Goal: Task Accomplishment & Management: Complete application form

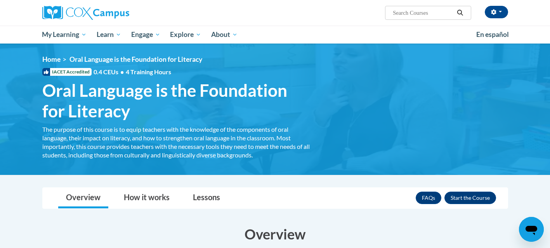
drag, startPoint x: 553, startPoint y: 21, endPoint x: 540, endPoint y: -57, distance: 78.4
click at [540, 0] on html "Christine Isola Wilbanks (America/New_York UTC-04:00) My Profile Inbox My Trans…" at bounding box center [275, 124] width 550 height 248
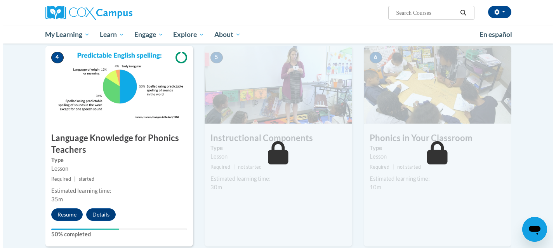
scroll to position [344, 0]
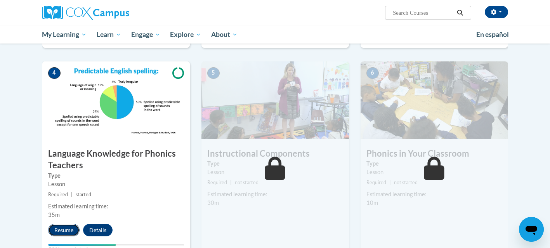
click at [62, 229] on button "Resume" at bounding box center [63, 229] width 31 height 12
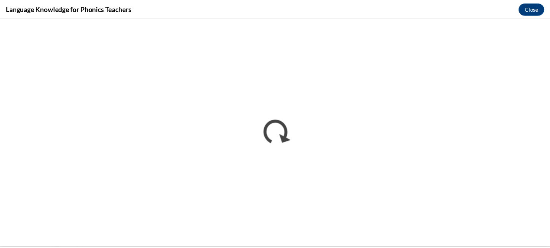
scroll to position [0, 0]
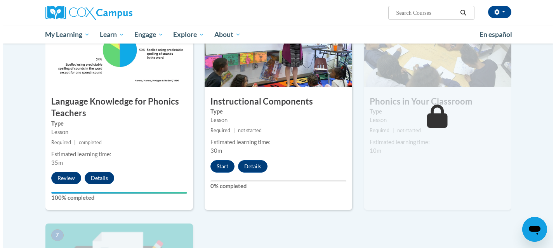
scroll to position [390, 0]
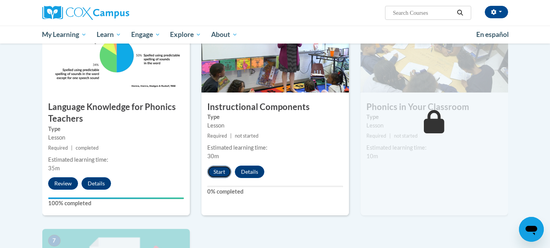
click at [218, 170] on button "Start" at bounding box center [219, 171] width 24 height 12
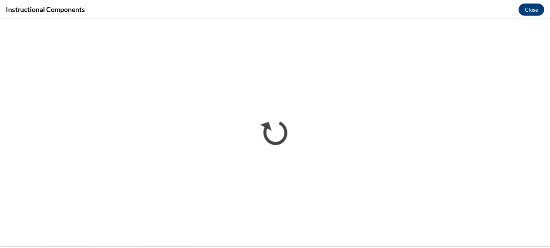
scroll to position [0, 0]
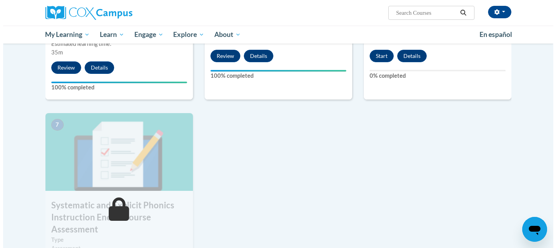
scroll to position [368, 0]
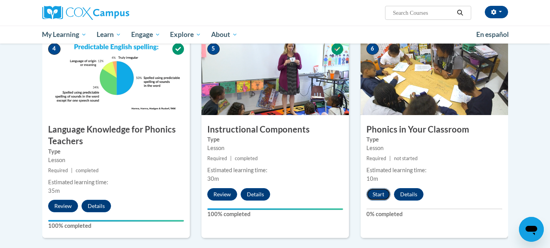
click at [379, 193] on button "Start" at bounding box center [378, 194] width 24 height 12
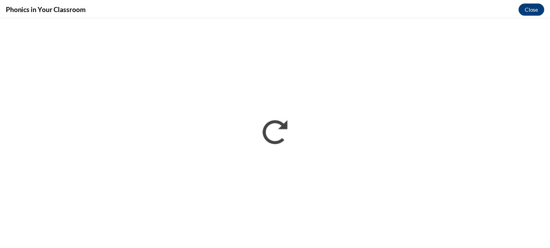
scroll to position [0, 0]
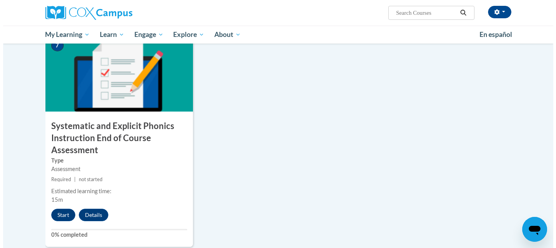
scroll to position [591, 0]
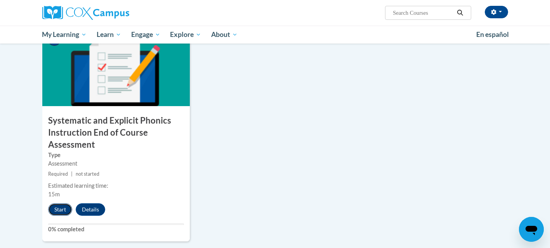
click at [57, 210] on button "Start" at bounding box center [60, 209] width 24 height 12
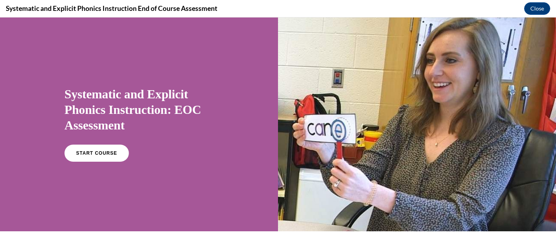
scroll to position [0, 0]
click at [88, 145] on link "START COURSE" at bounding box center [97, 153] width 68 height 18
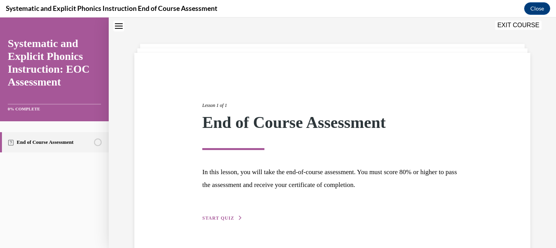
scroll to position [45, 0]
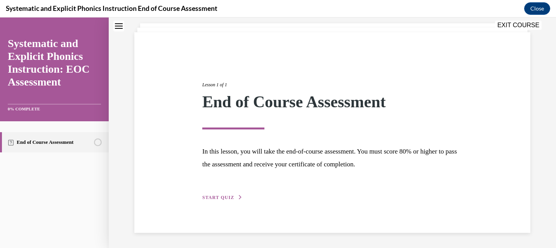
click at [212, 198] on span "START QUIZ" at bounding box center [218, 196] width 32 height 5
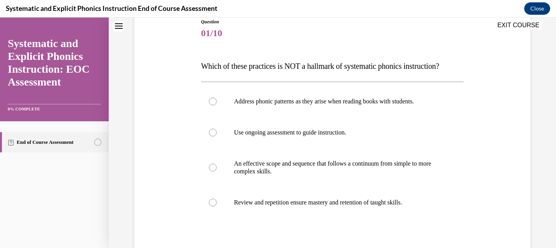
scroll to position [110, 0]
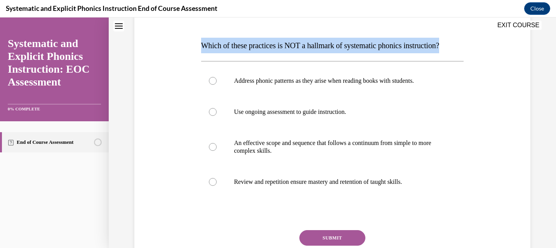
drag, startPoint x: 199, startPoint y: 45, endPoint x: 474, endPoint y: 45, distance: 274.7
click at [474, 45] on div "Question 01/10 Which of these practices is NOT a hallmark of systematic phonics…" at bounding box center [332, 133] width 400 height 319
copy span "Which of these practices is NOT a hallmark of systematic phonics instruction?"
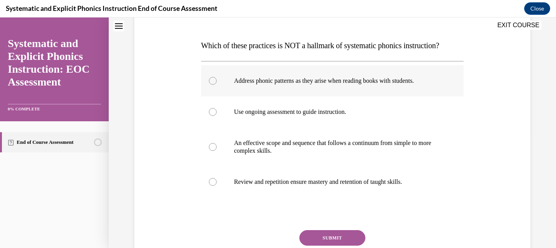
click at [209, 83] on div at bounding box center [213, 81] width 8 height 8
click at [334, 236] on button "SUBMIT" at bounding box center [332, 238] width 66 height 16
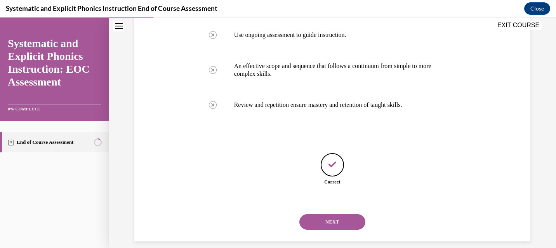
scroll to position [196, 0]
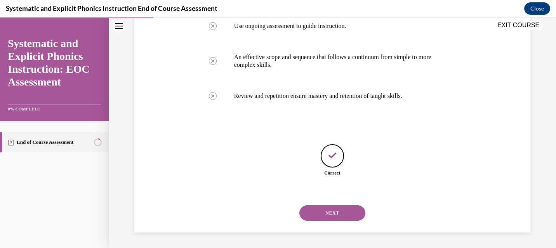
click at [329, 216] on button "NEXT" at bounding box center [332, 213] width 66 height 16
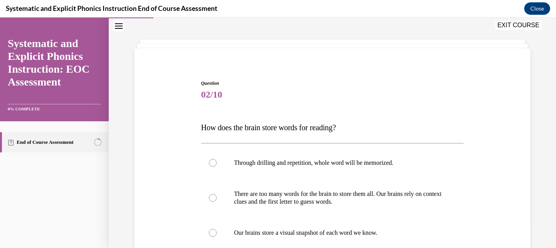
scroll to position [40, 0]
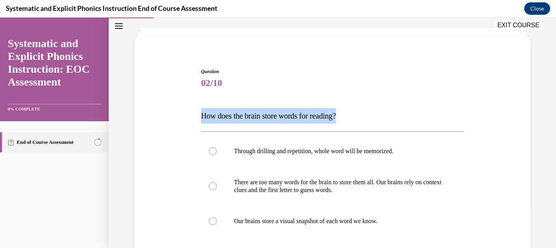
drag, startPoint x: 199, startPoint y: 116, endPoint x: 442, endPoint y: 120, distance: 242.5
click at [442, 120] on p "How does the brain store words for reading?" at bounding box center [332, 116] width 263 height 16
copy span "How does the brain store words for reading?"
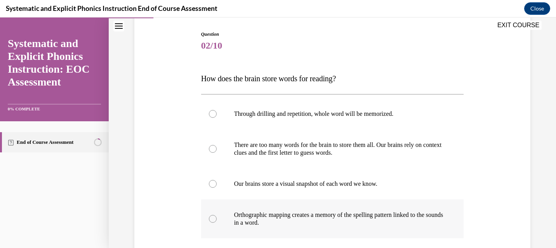
click at [206, 223] on div at bounding box center [332, 218] width 263 height 39
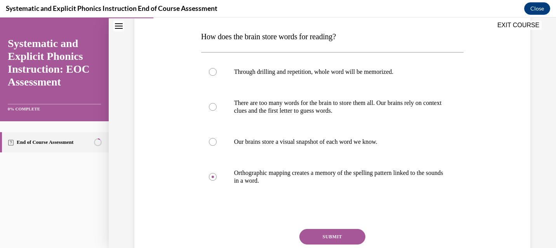
scroll to position [125, 0]
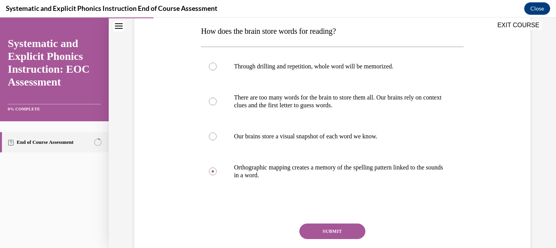
click at [329, 232] on button "SUBMIT" at bounding box center [332, 231] width 66 height 16
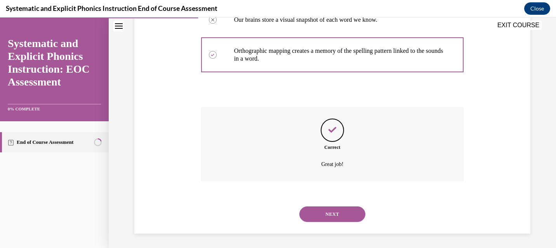
scroll to position [242, 0]
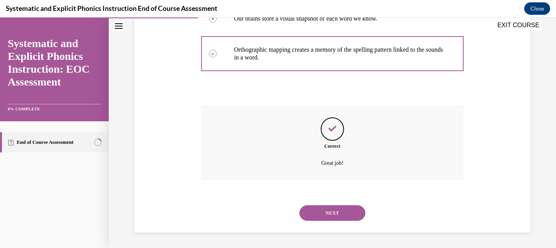
click at [329, 217] on button "NEXT" at bounding box center [332, 213] width 66 height 16
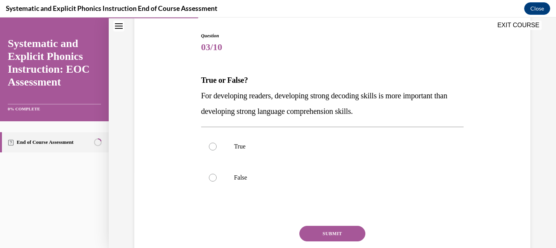
scroll to position [78, 0]
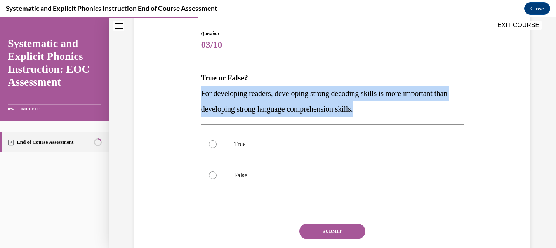
drag, startPoint x: 199, startPoint y: 92, endPoint x: 400, endPoint y: 107, distance: 201.5
click at [400, 107] on p "For developing readers, developing strong decoding skills is more important tha…" at bounding box center [332, 100] width 263 height 31
copy span "For developing readers, developing strong decoding skills is more important tha…"
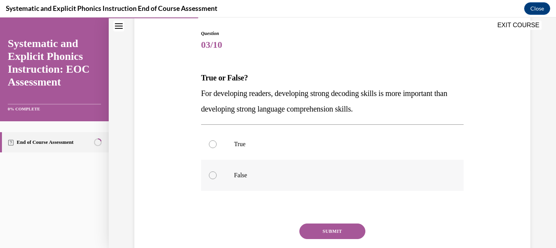
click at [210, 171] on div at bounding box center [332, 174] width 263 height 31
click at [333, 228] on button "SUBMIT" at bounding box center [332, 231] width 66 height 16
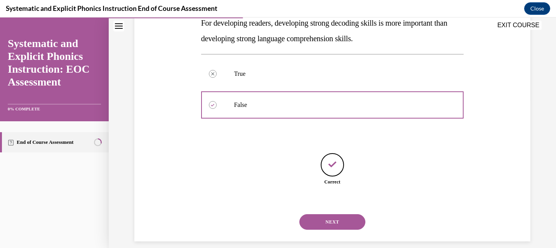
scroll to position [157, 0]
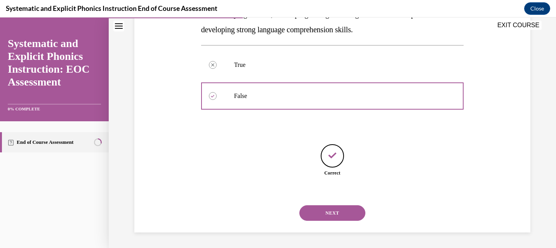
click at [344, 217] on button "NEXT" at bounding box center [332, 213] width 66 height 16
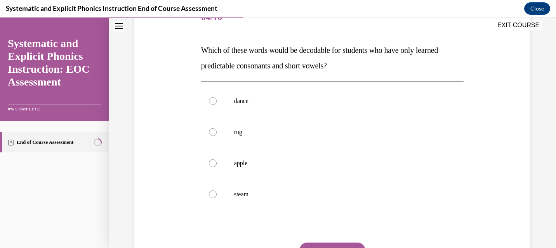
scroll to position [107, 0]
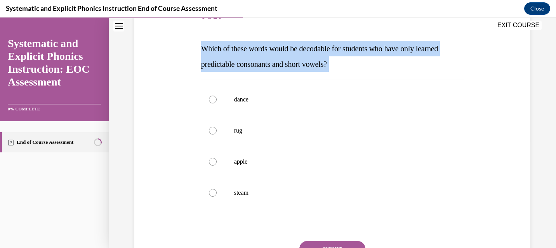
drag, startPoint x: 200, startPoint y: 47, endPoint x: 376, endPoint y: 73, distance: 178.1
click at [376, 73] on div "Question 04/10 Which of these words would be decodable for students who have on…" at bounding box center [332, 152] width 263 height 303
copy div "Which of these words would be decodable for students who have only learned pred…"
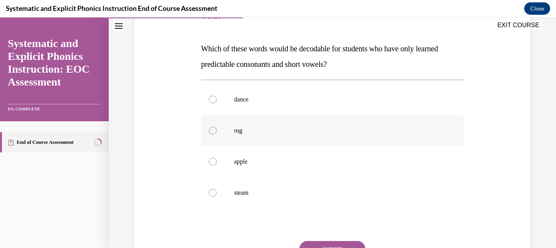
click at [209, 131] on div at bounding box center [213, 130] width 8 height 8
click at [339, 245] on button "SUBMIT" at bounding box center [332, 249] width 66 height 16
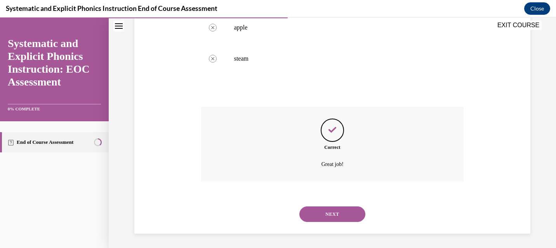
scroll to position [242, 0]
click at [331, 212] on button "NEXT" at bounding box center [332, 213] width 66 height 16
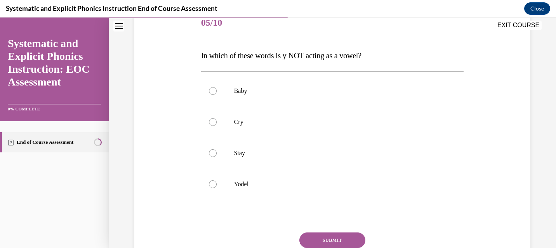
scroll to position [101, 0]
click at [196, 53] on div "Question 05/10 In which of these words is y NOT acting as a vowel? Baby Cry Sta…" at bounding box center [332, 139] width 400 height 311
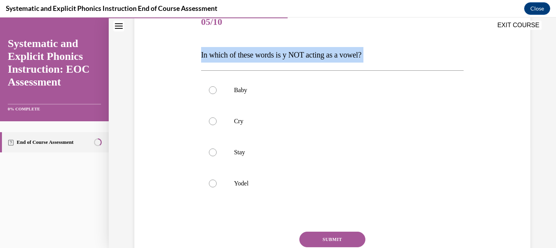
drag, startPoint x: 198, startPoint y: 54, endPoint x: 397, endPoint y: 63, distance: 199.2
click at [397, 63] on div "Question 05/10 In which of these words is y NOT acting as a vowel? Baby Cry Sta…" at bounding box center [332, 145] width 267 height 300
copy div "In which of these words is y NOT acting as a vowel?"
click at [210, 184] on div at bounding box center [213, 183] width 8 height 8
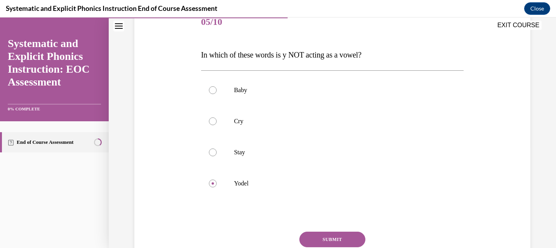
click at [335, 242] on button "SUBMIT" at bounding box center [332, 239] width 66 height 16
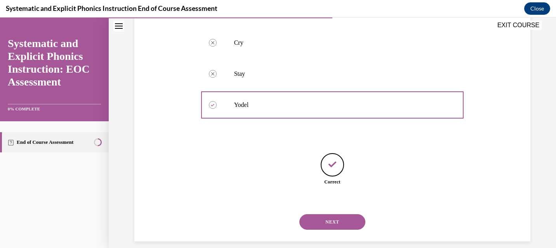
scroll to position [188, 0]
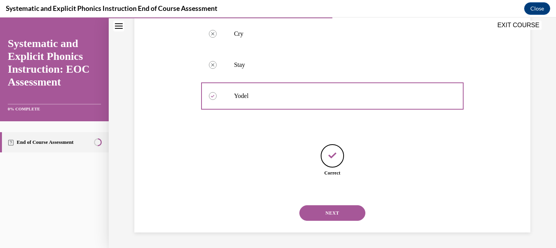
click at [336, 211] on button "NEXT" at bounding box center [332, 213] width 66 height 16
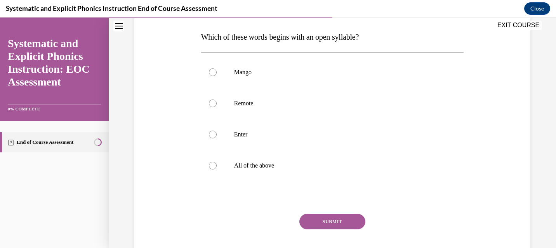
scroll to position [114, 0]
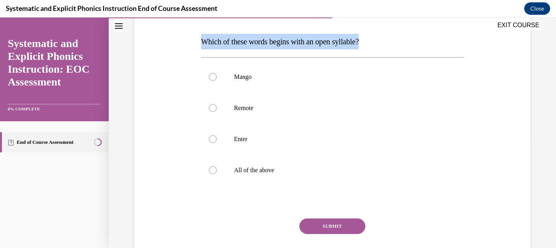
drag, startPoint x: 199, startPoint y: 42, endPoint x: 443, endPoint y: 47, distance: 243.7
click at [443, 47] on p "Which of these words begins with an open syllable?" at bounding box center [332, 42] width 263 height 16
copy span "Which of these words begins with an open syllable?"
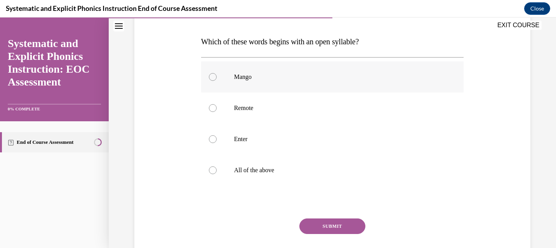
click at [209, 77] on div at bounding box center [213, 77] width 8 height 8
click at [331, 225] on button "SUBMIT" at bounding box center [332, 226] width 66 height 16
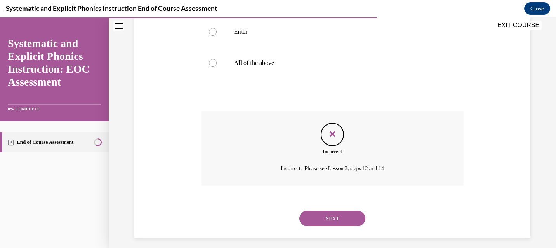
scroll to position [227, 0]
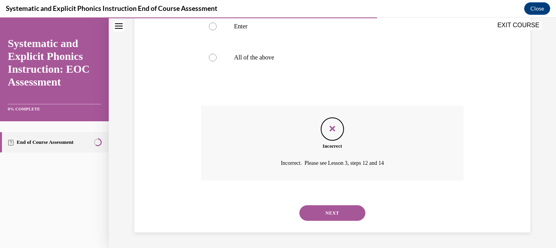
click at [332, 213] on button "NEXT" at bounding box center [332, 213] width 66 height 16
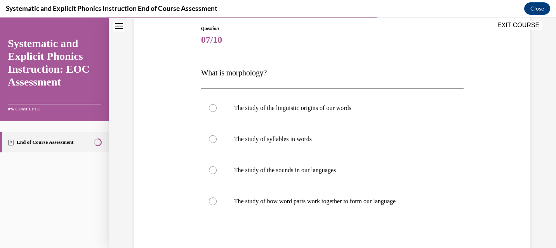
scroll to position [85, 0]
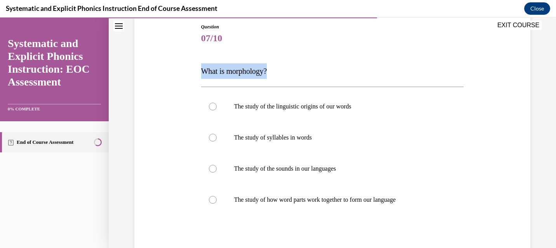
drag, startPoint x: 199, startPoint y: 69, endPoint x: 321, endPoint y: 73, distance: 121.9
click at [322, 73] on p "What is morphology?" at bounding box center [332, 71] width 263 height 16
copy span "What is morphology?"
click at [212, 198] on div at bounding box center [213, 200] width 8 height 8
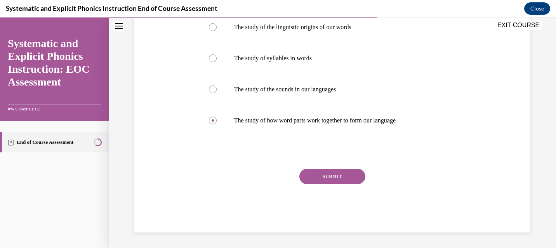
click at [338, 174] on button "SUBMIT" at bounding box center [332, 176] width 66 height 16
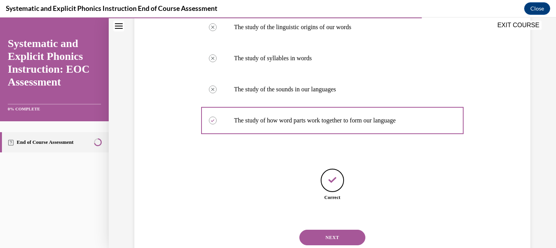
scroll to position [188, 0]
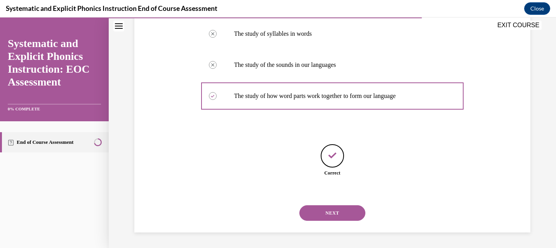
click at [336, 214] on button "NEXT" at bounding box center [332, 213] width 66 height 16
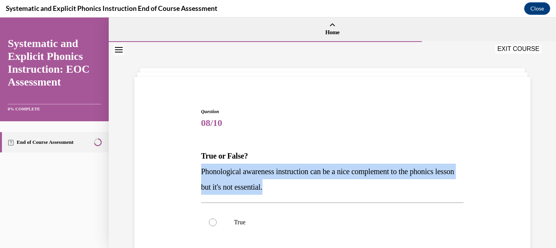
drag, startPoint x: 200, startPoint y: 171, endPoint x: 307, endPoint y: 186, distance: 107.8
click at [307, 186] on p "Phonological awareness instruction can be a nice complement to the phonics less…" at bounding box center [332, 178] width 263 height 31
copy span "Phonological awareness instruction can be a nice complement to the phonics less…"
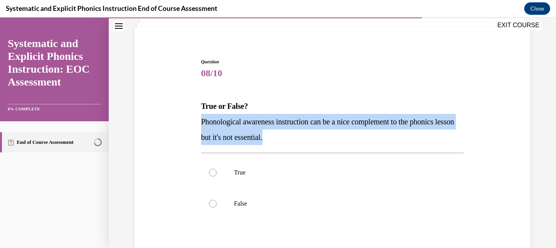
scroll to position [53, 0]
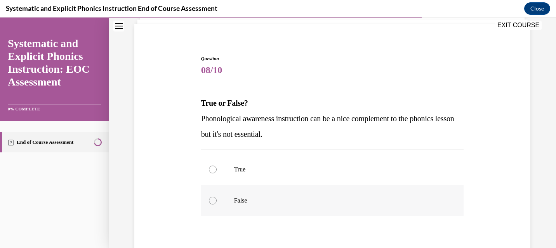
click at [207, 206] on div at bounding box center [332, 200] width 263 height 31
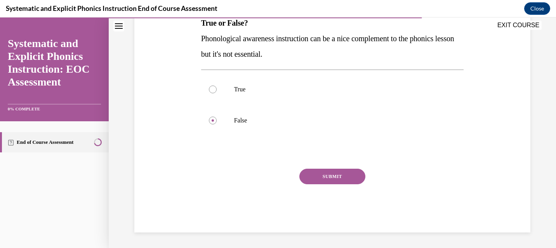
click at [329, 171] on button "SUBMIT" at bounding box center [332, 176] width 66 height 16
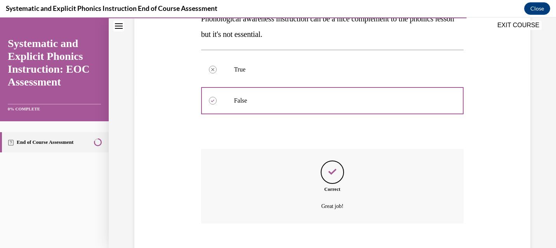
scroll to position [196, 0]
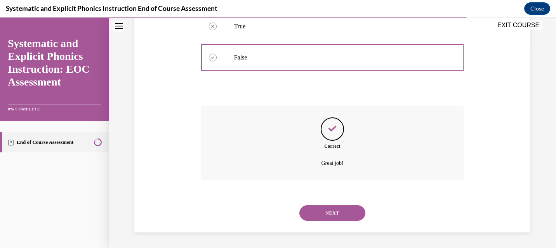
click at [336, 213] on button "NEXT" at bounding box center [332, 213] width 66 height 16
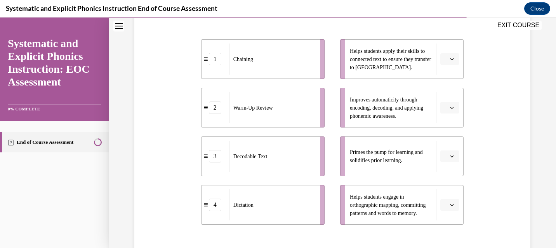
scroll to position [169, 0]
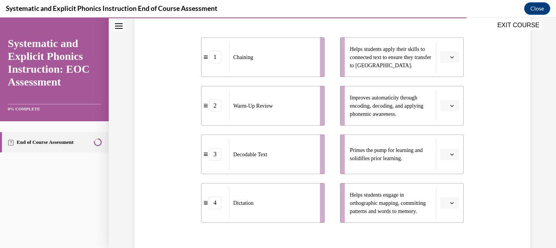
click at [450, 153] on icon "button" at bounding box center [452, 154] width 4 height 4
click at [445, 187] on div "1" at bounding box center [445, 187] width 19 height 16
click at [213, 108] on div "2" at bounding box center [215, 105] width 12 height 12
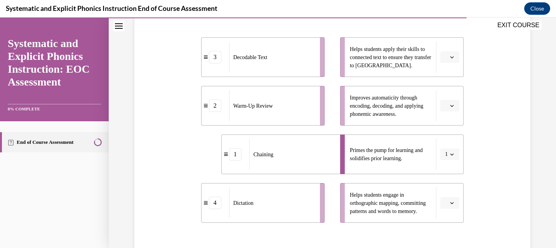
click at [269, 98] on div "Warm-Up Review" at bounding box center [272, 105] width 86 height 31
click at [380, 82] on ul "Helps students apply their skills to connected text to ensure they transfer to …" at bounding box center [397, 129] width 131 height 185
click at [258, 106] on span "Warm-Up Review" at bounding box center [253, 106] width 40 height 8
click at [450, 152] on icon "button" at bounding box center [452, 154] width 4 height 4
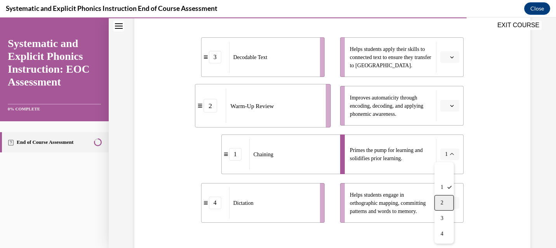
click at [442, 201] on span "2" at bounding box center [441, 202] width 3 height 6
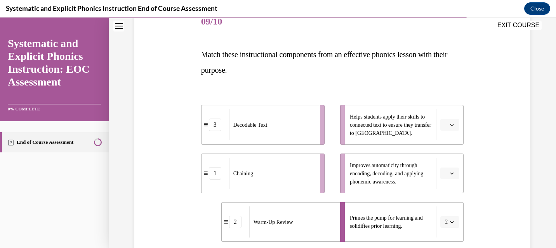
scroll to position [100, 0]
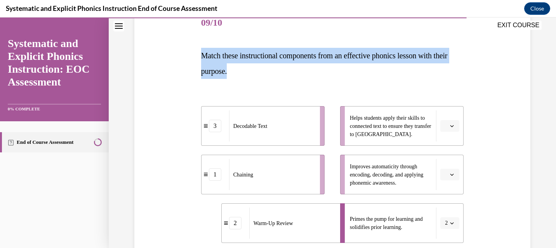
drag, startPoint x: 198, startPoint y: 55, endPoint x: 263, endPoint y: 74, distance: 68.3
click at [263, 74] on p "Match these instructional components from an effective phonics lesson with thei…" at bounding box center [332, 63] width 263 height 31
copy span "Match these instructional components from an effective phonics lesson with thei…"
click at [450, 222] on icon "button" at bounding box center [451, 223] width 3 height 2
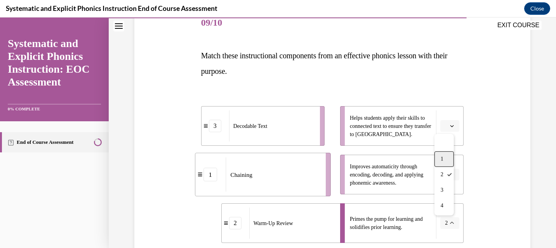
click at [441, 159] on span "1" at bounding box center [441, 159] width 3 height 6
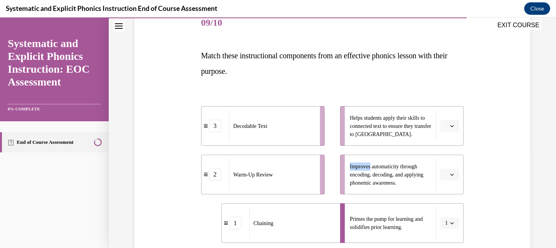
click at [441, 159] on li "Improves automaticity through encoding, decoding, and applying phonemic awarene…" at bounding box center [401, 174] width 123 height 40
click at [450, 175] on icon "button" at bounding box center [451, 174] width 3 height 2
click at [445, 110] on span "1" at bounding box center [443, 110] width 3 height 6
click at [445, 110] on li "Helps students apply their skills to connected text to ensure they transfer to …" at bounding box center [401, 126] width 123 height 40
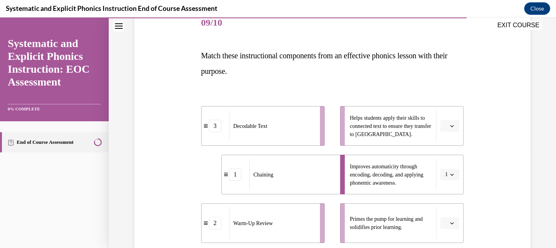
click at [450, 221] on icon "button" at bounding box center [452, 223] width 4 height 4
click at [442, 174] on span "2" at bounding box center [443, 174] width 3 height 6
click at [449, 220] on span "button" at bounding box center [451, 222] width 5 height 5
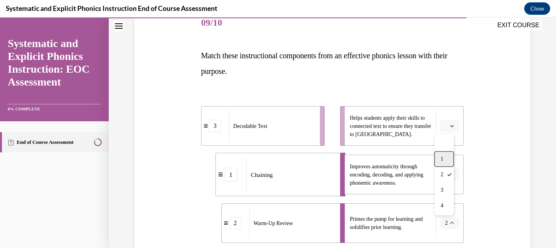
click at [442, 159] on span "1" at bounding box center [441, 159] width 3 height 6
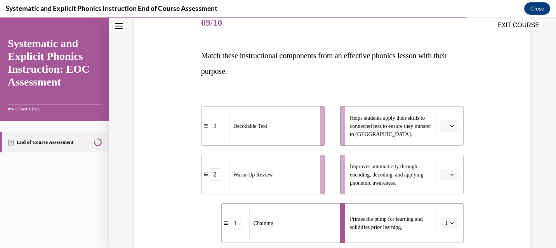
click at [209, 130] on div "3" at bounding box center [215, 126] width 12 height 12
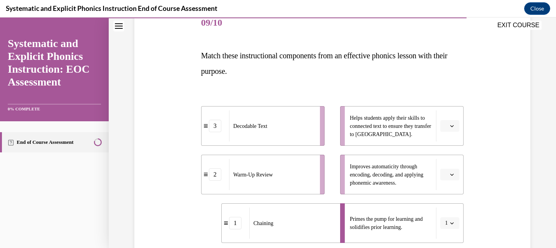
click at [209, 130] on div "3" at bounding box center [215, 126] width 12 height 12
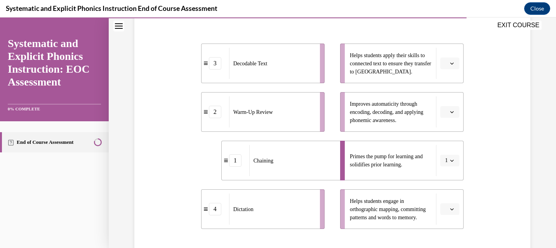
scroll to position [176, 0]
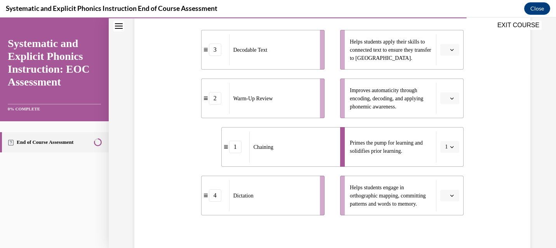
click at [449, 144] on span "button" at bounding box center [451, 146] width 5 height 5
click at [442, 228] on span "4" at bounding box center [441, 226] width 3 height 6
click at [232, 150] on div "4" at bounding box center [235, 146] width 12 height 12
click at [403, 145] on span "Primes the pump for learning and solidifies prior learning." at bounding box center [391, 147] width 82 height 16
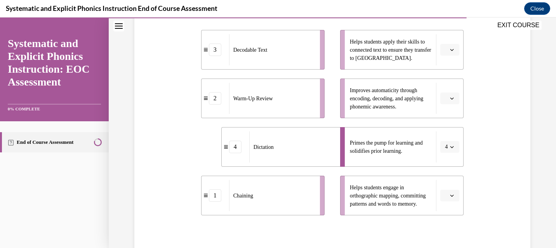
click at [461, 150] on div "Question 09/10 Match these instructional components from an effective phonics l…" at bounding box center [332, 115] width 267 height 391
click at [450, 147] on icon "button" at bounding box center [451, 147] width 3 height 2
click at [450, 147] on icon "button" at bounding box center [452, 146] width 4 height 4
click at [450, 147] on icon "button" at bounding box center [452, 147] width 4 height 4
click at [440, 182] on span "1" at bounding box center [441, 180] width 3 height 6
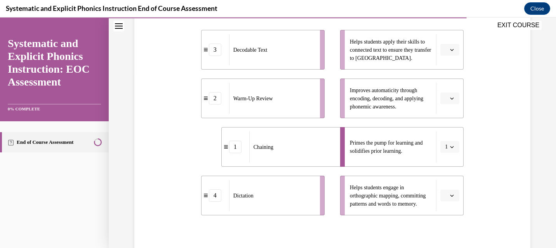
click at [440, 182] on li "Helps students engage in orthographic mapping, committing patterns and words to…" at bounding box center [401, 195] width 123 height 40
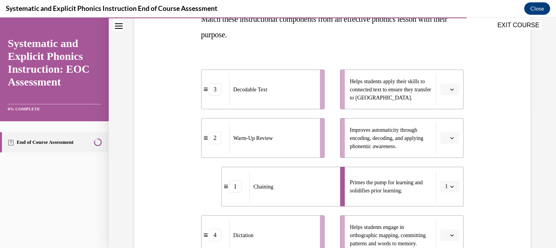
scroll to position [154, 0]
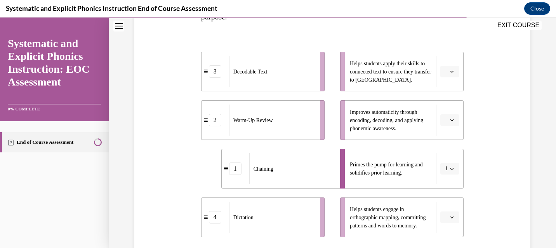
click at [450, 70] on icon "button" at bounding box center [452, 71] width 4 height 4
click at [443, 118] on span "2" at bounding box center [443, 119] width 3 height 6
click at [450, 120] on icon "button" at bounding box center [451, 120] width 3 height 2
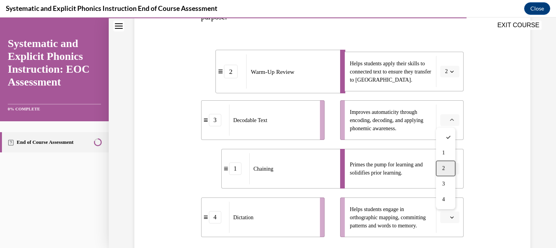
click at [443, 167] on span "2" at bounding box center [443, 168] width 3 height 6
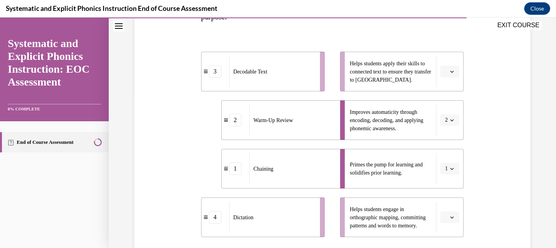
click at [450, 167] on icon "button" at bounding box center [452, 168] width 4 height 4
click at [494, 145] on div "Question 09/10 Match these instructional components from an effective phonics l…" at bounding box center [332, 131] width 400 height 403
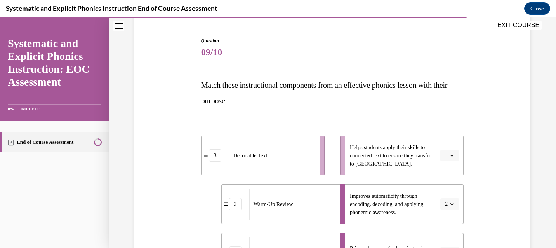
scroll to position [75, 0]
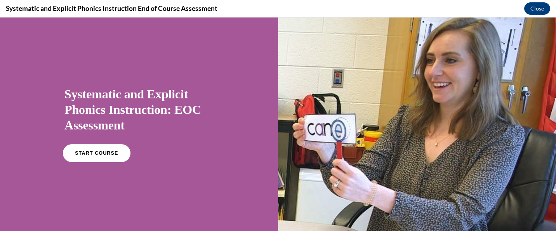
click at [89, 151] on span "START COURSE" at bounding box center [96, 153] width 43 height 6
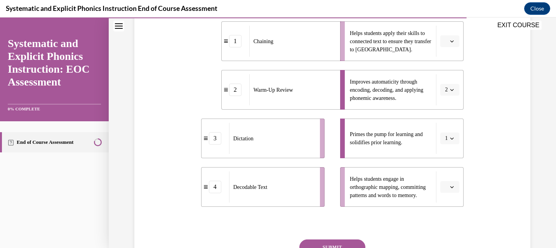
scroll to position [161, 0]
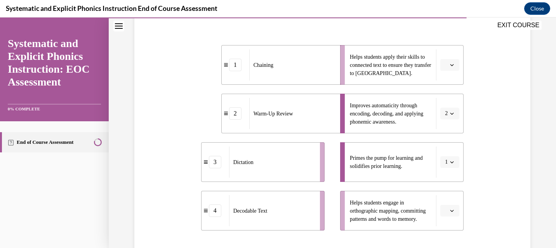
click at [449, 161] on span "button" at bounding box center [451, 161] width 5 height 5
click at [440, 112] on span "2" at bounding box center [441, 113] width 3 height 6
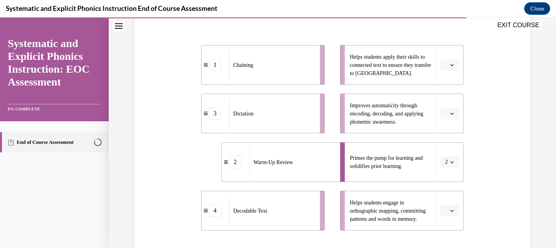
click at [449, 165] on button "2" at bounding box center [449, 162] width 19 height 12
click at [442, 97] on span "1" at bounding box center [441, 98] width 3 height 6
click at [450, 163] on icon "button" at bounding box center [452, 162] width 4 height 4
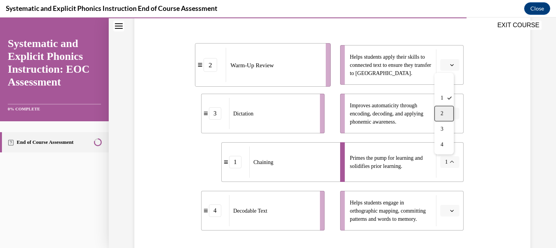
click at [442, 114] on span "2" at bounding box center [441, 113] width 3 height 6
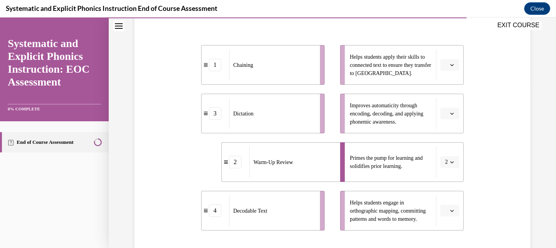
click at [450, 209] on icon "button" at bounding box center [452, 210] width 4 height 4
click at [442, 160] on div "2" at bounding box center [445, 162] width 19 height 16
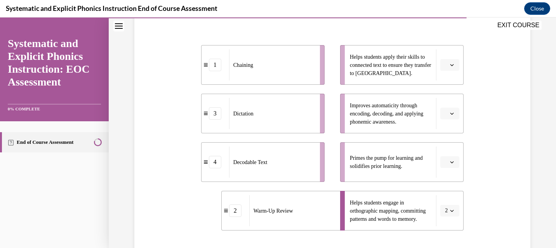
click at [450, 209] on icon "button" at bounding box center [452, 210] width 4 height 4
click at [443, 175] on span "3" at bounding box center [441, 177] width 3 height 6
click at [450, 162] on icon "button" at bounding box center [452, 162] width 4 height 4
click at [444, 109] on div "2" at bounding box center [445, 114] width 19 height 16
click at [450, 160] on icon "button" at bounding box center [452, 162] width 4 height 4
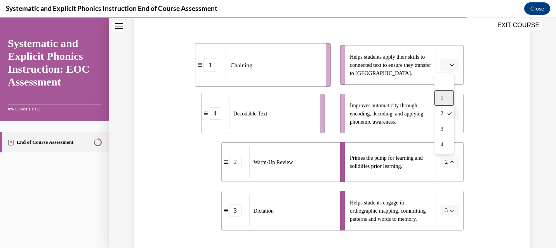
click at [444, 99] on div "1" at bounding box center [443, 98] width 19 height 16
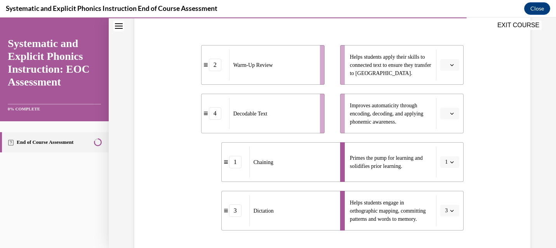
click at [221, 66] on div "2" at bounding box center [215, 65] width 28 height 12
click at [449, 62] on span "button" at bounding box center [451, 64] width 5 height 5
click at [441, 109] on div "2" at bounding box center [445, 114] width 19 height 16
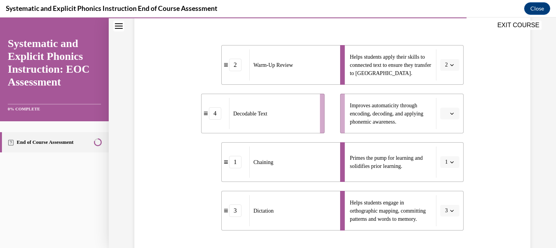
click at [450, 112] on icon "button" at bounding box center [452, 113] width 4 height 4
click at [442, 177] on span "3" at bounding box center [443, 177] width 3 height 6
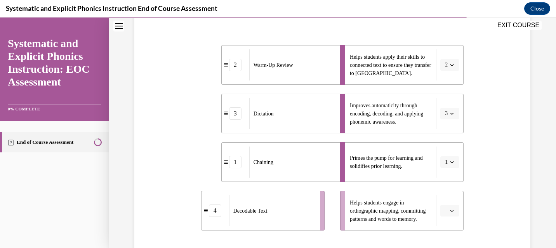
click at [450, 210] on icon "button" at bounding box center [452, 210] width 4 height 4
click at [448, 191] on div "4" at bounding box center [445, 193] width 19 height 16
click at [449, 62] on span "button" at bounding box center [451, 64] width 5 height 5
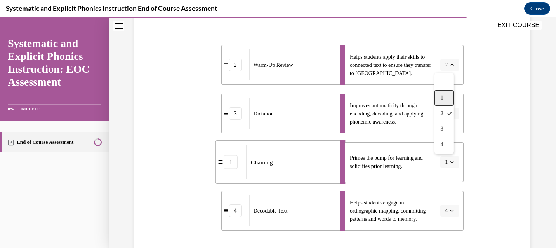
click at [443, 95] on div "1" at bounding box center [443, 98] width 19 height 16
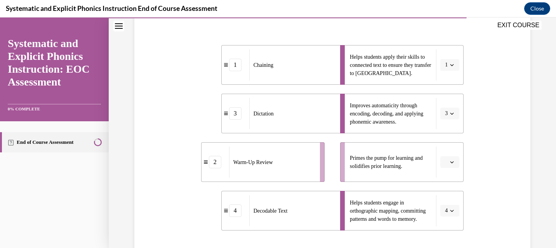
click at [450, 163] on span "button" at bounding box center [451, 161] width 5 height 5
click at [445, 102] on div "1" at bounding box center [445, 98] width 19 height 16
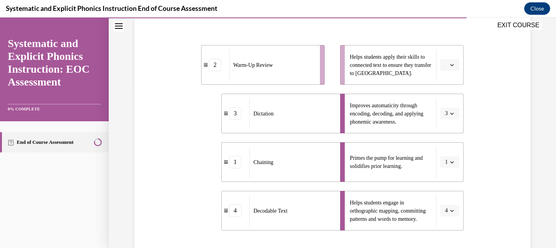
click at [495, 66] on div "Question 09/10 Match these instructional components from an effective phonics l…" at bounding box center [332, 125] width 400 height 403
click at [449, 67] on span "button" at bounding box center [451, 64] width 5 height 5
click at [444, 95] on span "1" at bounding box center [443, 98] width 3 height 6
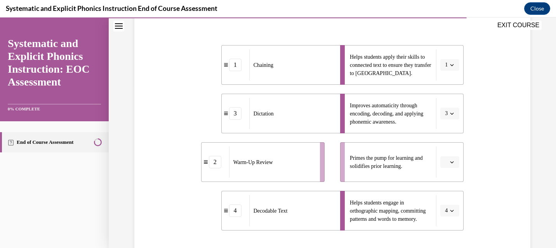
click at [450, 161] on icon "button" at bounding box center [452, 162] width 4 height 4
click at [447, 93] on div "1" at bounding box center [445, 98] width 19 height 16
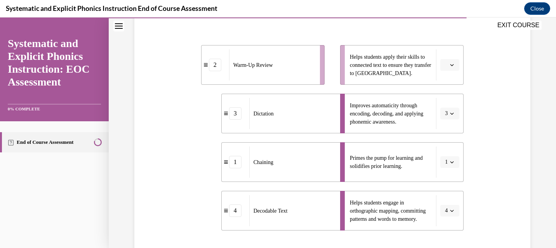
click at [450, 211] on icon "button" at bounding box center [452, 210] width 4 height 4
click at [446, 144] on div "1" at bounding box center [443, 147] width 19 height 16
click at [450, 63] on icon "button" at bounding box center [452, 65] width 4 height 4
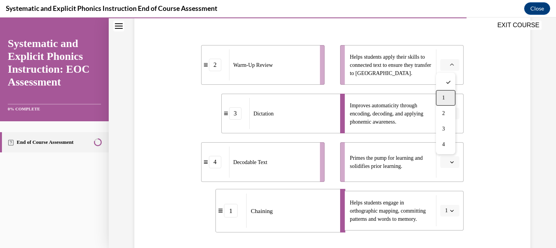
click at [443, 97] on span "1" at bounding box center [443, 98] width 3 height 6
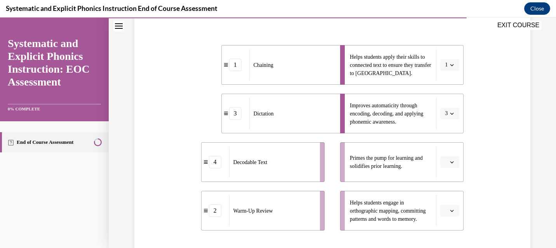
click at [450, 210] on icon "button" at bounding box center [452, 210] width 4 height 4
click at [504, 130] on div "Question 09/10 Match these instructional components from an effective phonics l…" at bounding box center [332, 125] width 400 height 403
click at [450, 162] on icon "button" at bounding box center [452, 162] width 4 height 4
click at [443, 102] on div "1" at bounding box center [445, 98] width 19 height 16
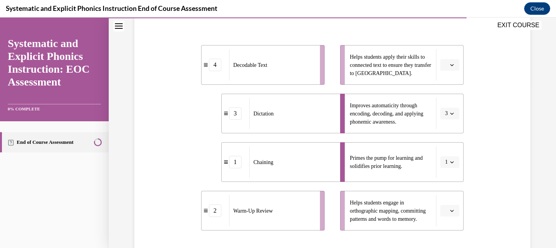
click at [450, 160] on icon "button" at bounding box center [452, 162] width 4 height 4
click at [445, 111] on div "2" at bounding box center [443, 114] width 19 height 16
click at [450, 208] on icon "button" at bounding box center [452, 210] width 4 height 4
click at [441, 148] on div "1" at bounding box center [445, 147] width 19 height 16
click at [450, 63] on icon "button" at bounding box center [452, 65] width 4 height 4
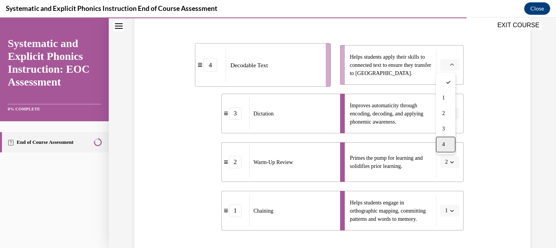
click at [444, 141] on span "4" at bounding box center [443, 144] width 3 height 6
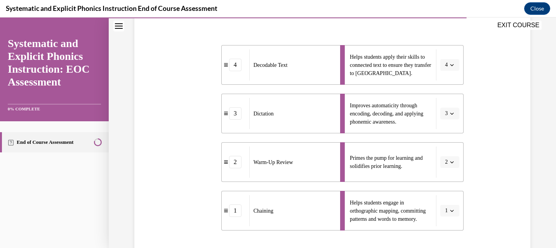
click at [446, 166] on button "2" at bounding box center [449, 162] width 19 height 12
click at [446, 94] on div "1" at bounding box center [443, 98] width 19 height 16
click at [450, 161] on icon "button" at bounding box center [451, 162] width 3 height 2
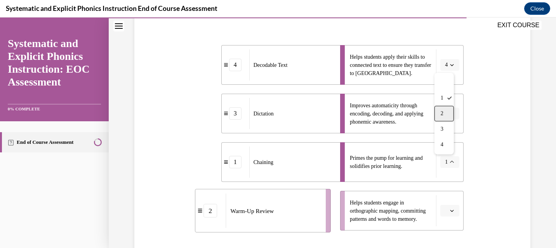
click at [444, 120] on div "2" at bounding box center [443, 114] width 19 height 16
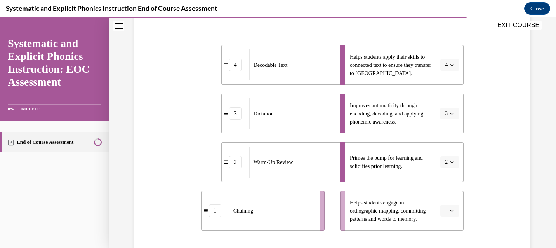
click at [449, 208] on span "button" at bounding box center [451, 210] width 5 height 5
click at [449, 160] on div "2" at bounding box center [445, 162] width 19 height 16
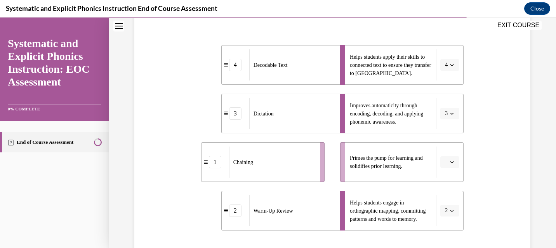
click at [501, 196] on div "Question 09/10 Match these instructional components from an effective phonics l…" at bounding box center [332, 125] width 400 height 403
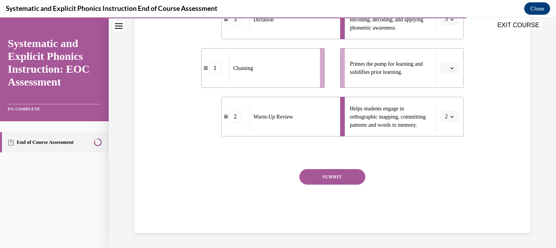
click at [333, 181] on button "SUBMIT" at bounding box center [332, 177] width 66 height 16
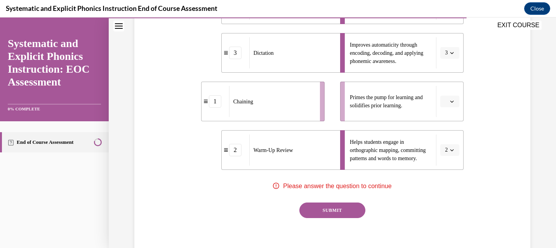
scroll to position [218, 0]
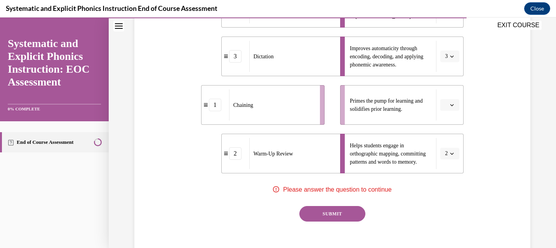
click at [453, 104] on button "button" at bounding box center [449, 105] width 19 height 12
click at [445, 154] on span "2" at bounding box center [443, 153] width 3 height 6
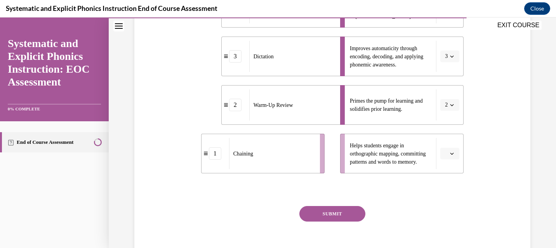
click at [450, 152] on icon "button" at bounding box center [452, 153] width 4 height 4
click at [445, 185] on div "1" at bounding box center [445, 186] width 19 height 16
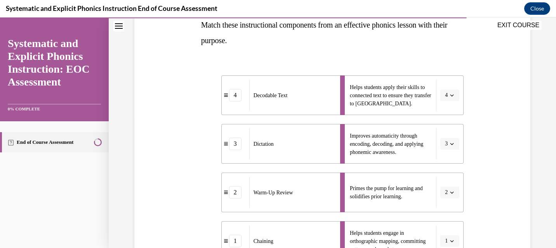
scroll to position [158, 0]
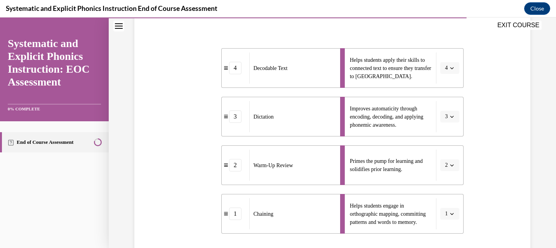
click at [450, 163] on icon "button" at bounding box center [452, 165] width 4 height 4
click at [442, 100] on span "1" at bounding box center [441, 101] width 3 height 6
click at [450, 213] on icon "button" at bounding box center [452, 213] width 4 height 4
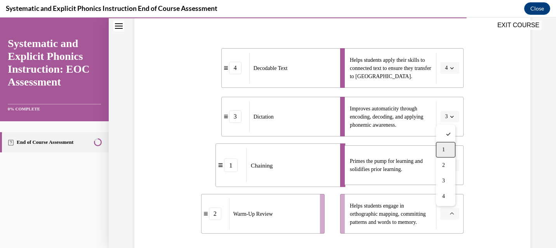
click at [446, 153] on div "1" at bounding box center [445, 150] width 19 height 16
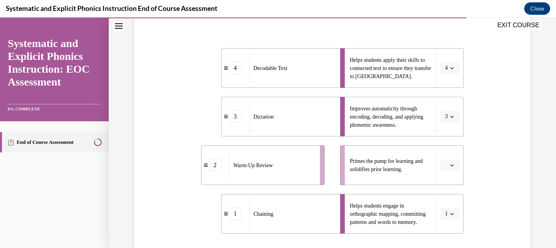
click at [450, 166] on icon "button" at bounding box center [452, 165] width 4 height 4
click at [443, 120] on div "2" at bounding box center [445, 117] width 19 height 16
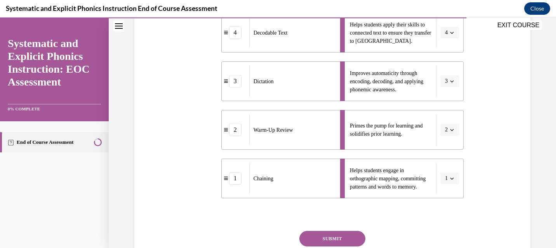
click at [332, 233] on button "SUBMIT" at bounding box center [332, 238] width 66 height 16
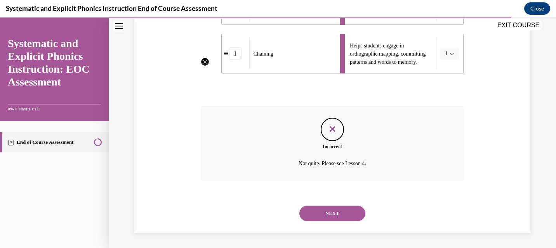
scroll to position [318, 0]
click at [330, 213] on button "NEXT" at bounding box center [332, 213] width 66 height 16
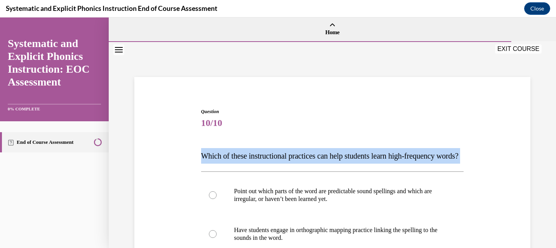
drag, startPoint x: 199, startPoint y: 155, endPoint x: 234, endPoint y: 175, distance: 39.8
click at [234, 163] on p "Which of these instructional practices can help students learn high-frequency w…" at bounding box center [332, 156] width 263 height 16
copy p "Which of these instructional practices can help students learn high-frequency w…"
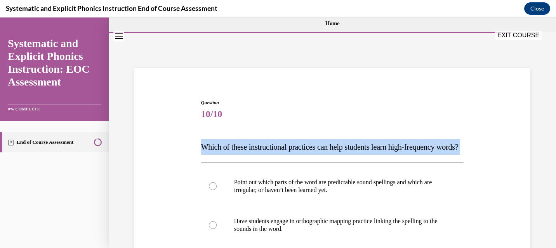
scroll to position [121, 0]
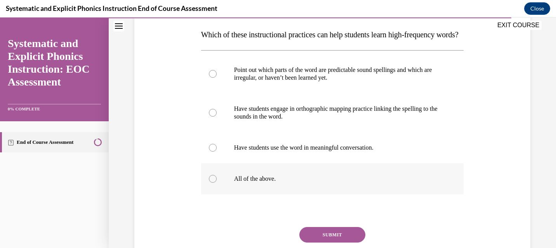
click at [211, 182] on div at bounding box center [213, 179] width 8 height 8
click at [338, 242] on button "SUBMIT" at bounding box center [332, 235] width 66 height 16
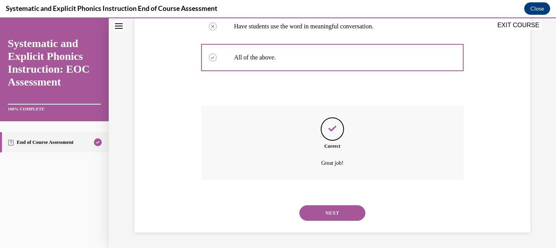
scroll to position [258, 0]
click at [345, 212] on button "NEXT" at bounding box center [332, 213] width 66 height 16
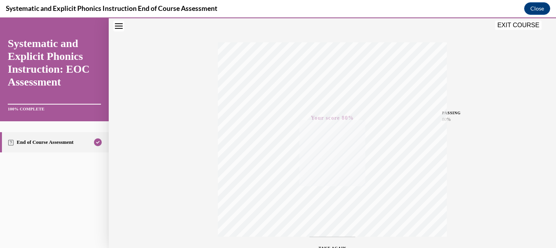
scroll to position [168, 0]
click at [537, 7] on button "Close" at bounding box center [537, 8] width 26 height 12
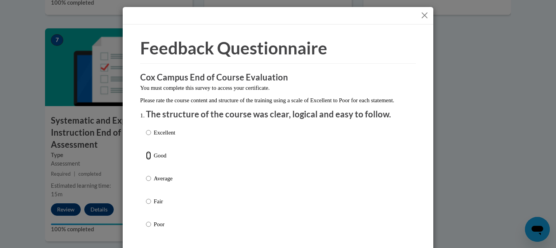
click at [147, 159] on input "Good" at bounding box center [148, 155] width 5 height 9
radio input "true"
click at [146, 137] on input "Excellent" at bounding box center [148, 132] width 5 height 9
radio input "true"
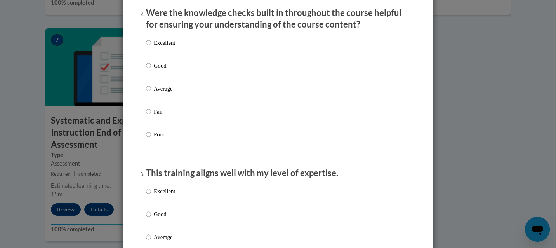
scroll to position [238, 0]
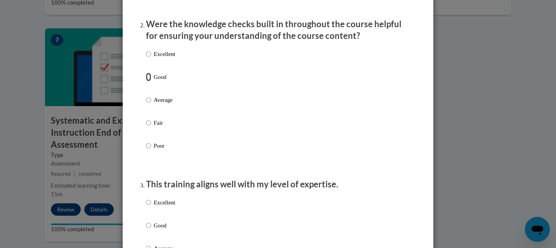
click at [146, 81] on input "Good" at bounding box center [148, 77] width 5 height 9
radio input "true"
click at [146, 206] on input "Excellent" at bounding box center [148, 202] width 5 height 9
radio input "true"
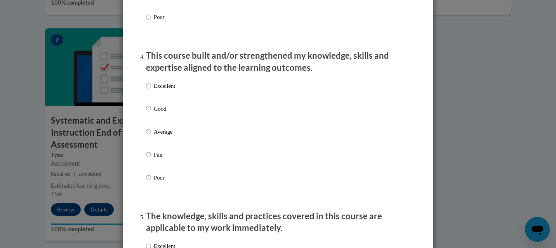
scroll to position [530, 0]
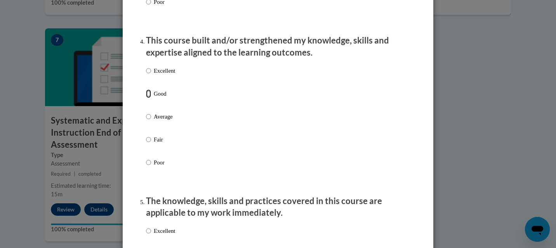
click at [146, 98] on input "Good" at bounding box center [148, 93] width 5 height 9
radio input "true"
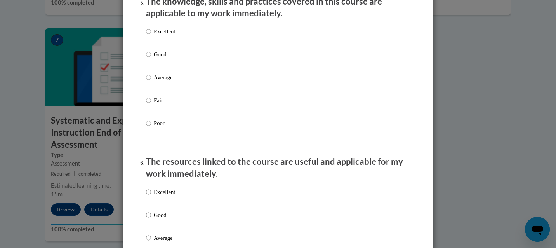
scroll to position [738, 0]
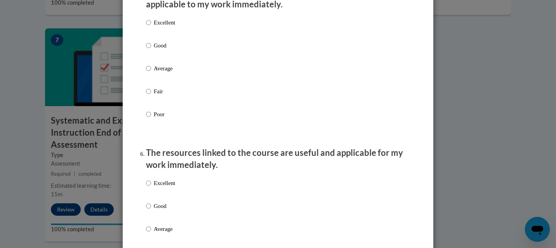
click at [142, 54] on ol "The structure of the course was clear, logical and easy to follow. Excellent Go…" at bounding box center [277, 107] width 275 height 1475
click at [148, 50] on input "Good" at bounding box center [148, 45] width 5 height 9
radio input "true"
click at [147, 210] on input "Good" at bounding box center [148, 205] width 5 height 9
radio input "true"
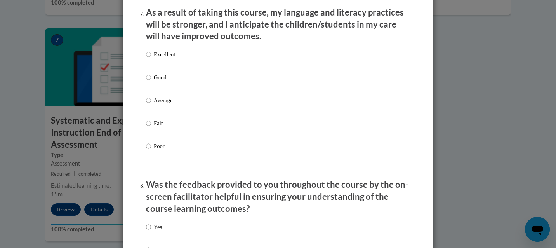
scroll to position [1046, 0]
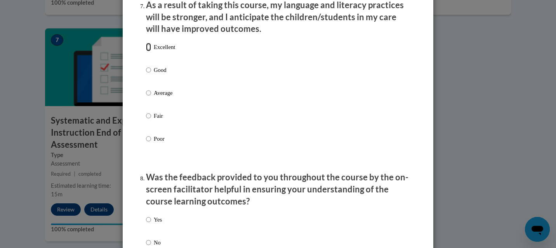
click at [146, 51] on input "Excellent" at bounding box center [148, 47] width 5 height 9
radio input "true"
click at [146, 223] on input "Yes" at bounding box center [148, 219] width 5 height 9
radio input "true"
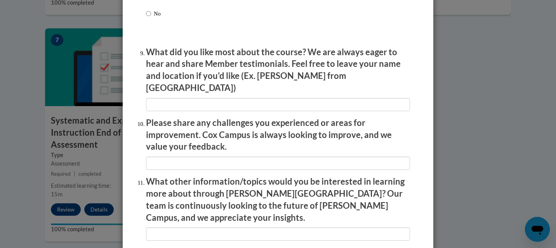
scroll to position [1367, 0]
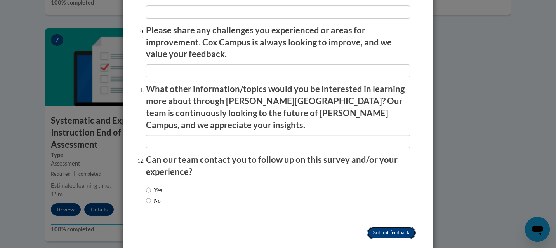
click at [386, 226] on input "Submit feedback" at bounding box center [391, 232] width 49 height 12
